Goal: Find specific page/section: Find specific page/section

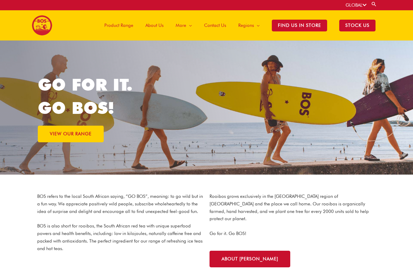
click at [360, 27] on span "STOCK US" at bounding box center [357, 26] width 36 height 12
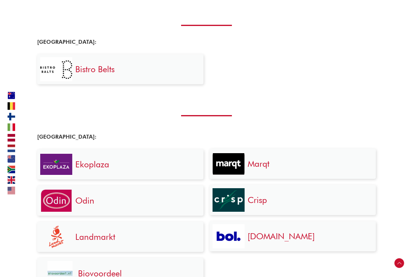
scroll to position [612, 0]
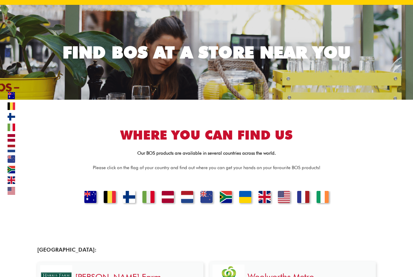
scroll to position [35, 0]
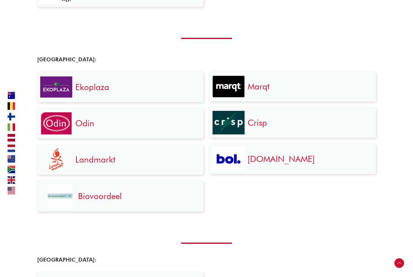
scroll to position [689, 0]
click at [63, 83] on img at bounding box center [56, 86] width 32 height 21
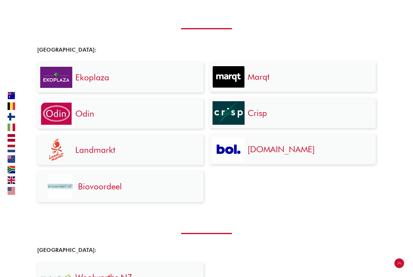
click at [243, 80] on img at bounding box center [228, 77] width 32 height 22
click at [88, 72] on link "Ekoplaza" at bounding box center [92, 77] width 34 height 10
